Goal: Task Accomplishment & Management: Manage account settings

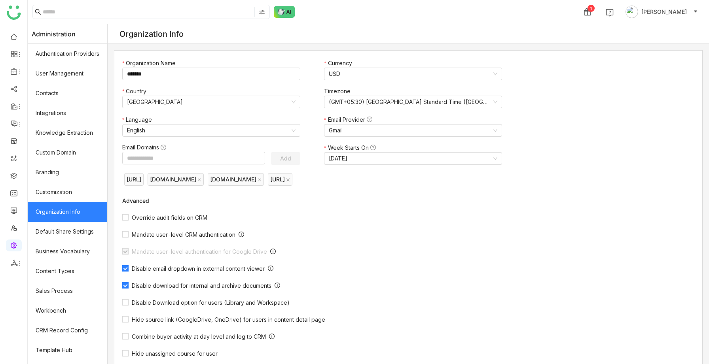
scroll to position [173, 0]
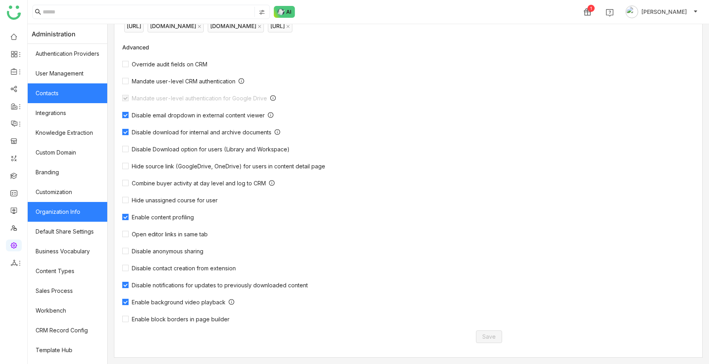
click at [73, 83] on link "Contacts" at bounding box center [67, 93] width 79 height 20
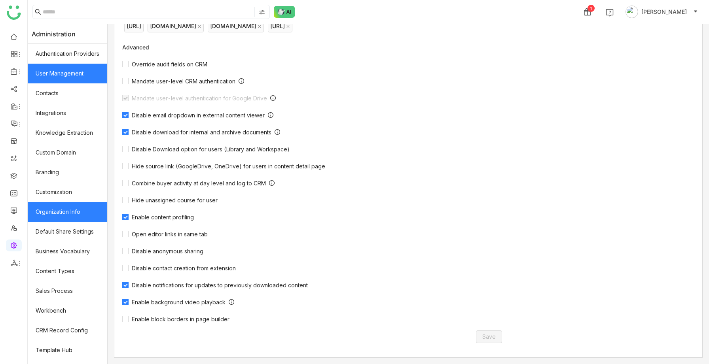
click at [70, 74] on link "User Management" at bounding box center [67, 74] width 79 height 20
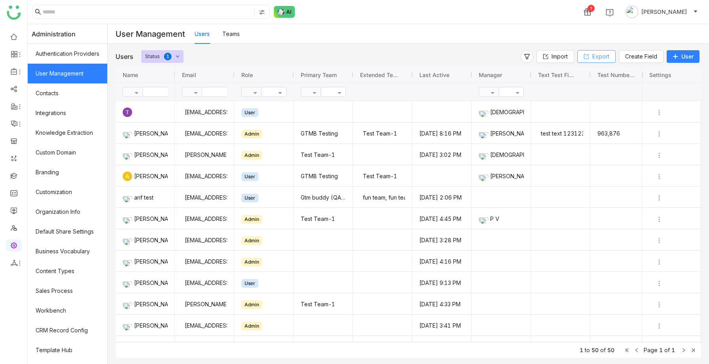
click at [597, 58] on span "Export" at bounding box center [600, 56] width 17 height 9
click at [557, 57] on span "Import" at bounding box center [559, 56] width 16 height 9
